Goal: Entertainment & Leisure: Consume media (video, audio)

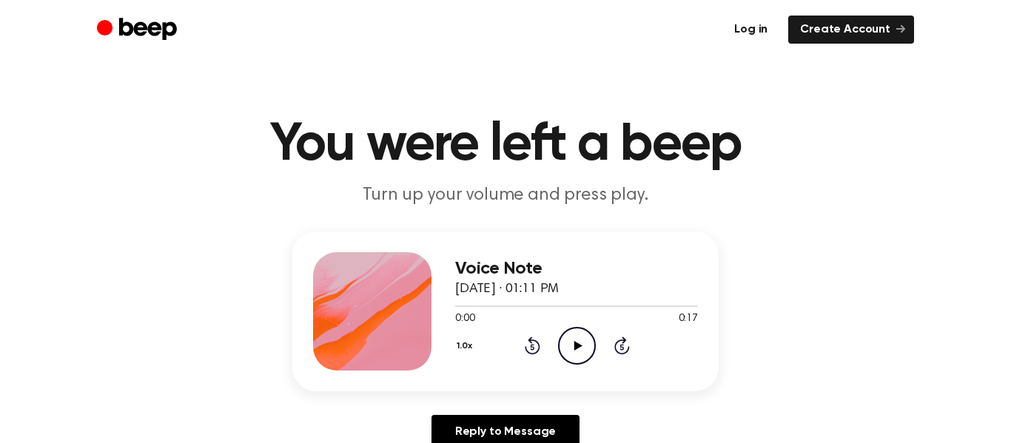
click at [759, 28] on link "Log in" at bounding box center [750, 30] width 57 height 28
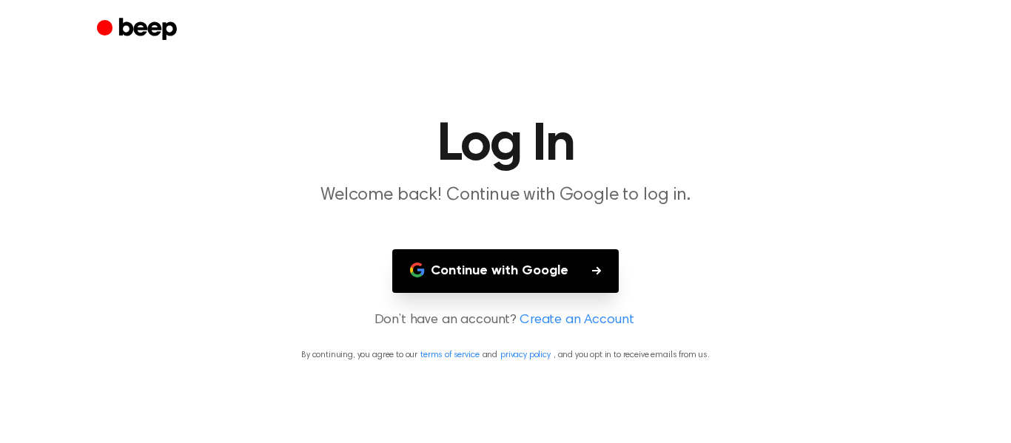
click at [479, 271] on button "Continue with Google" at bounding box center [505, 271] width 226 height 44
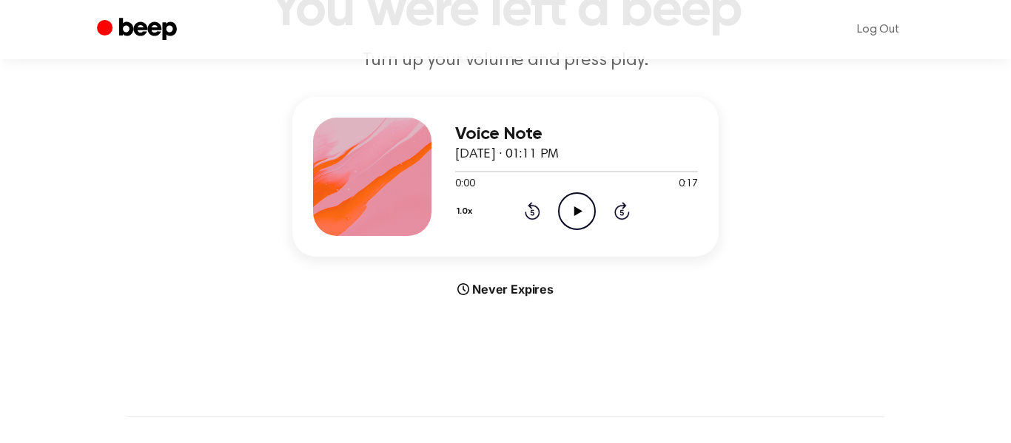
scroll to position [132, 0]
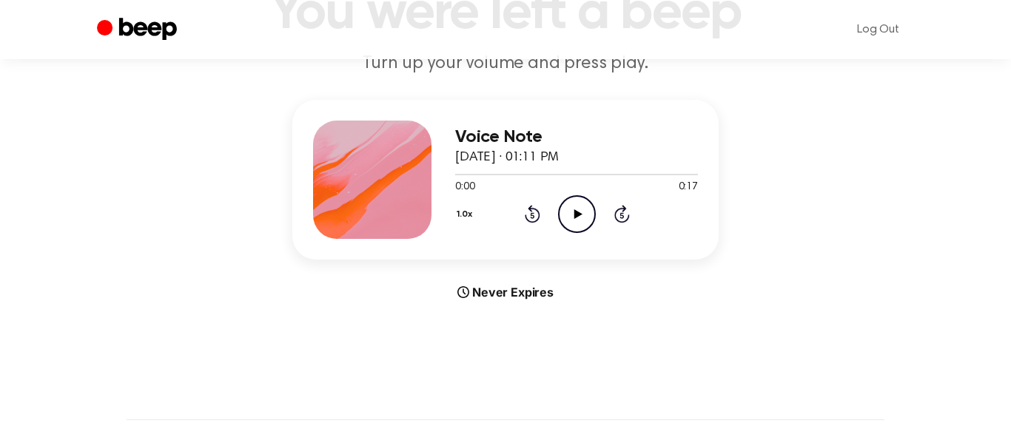
click at [578, 214] on icon at bounding box center [577, 214] width 8 height 10
